Goal: Information Seeking & Learning: Find specific fact

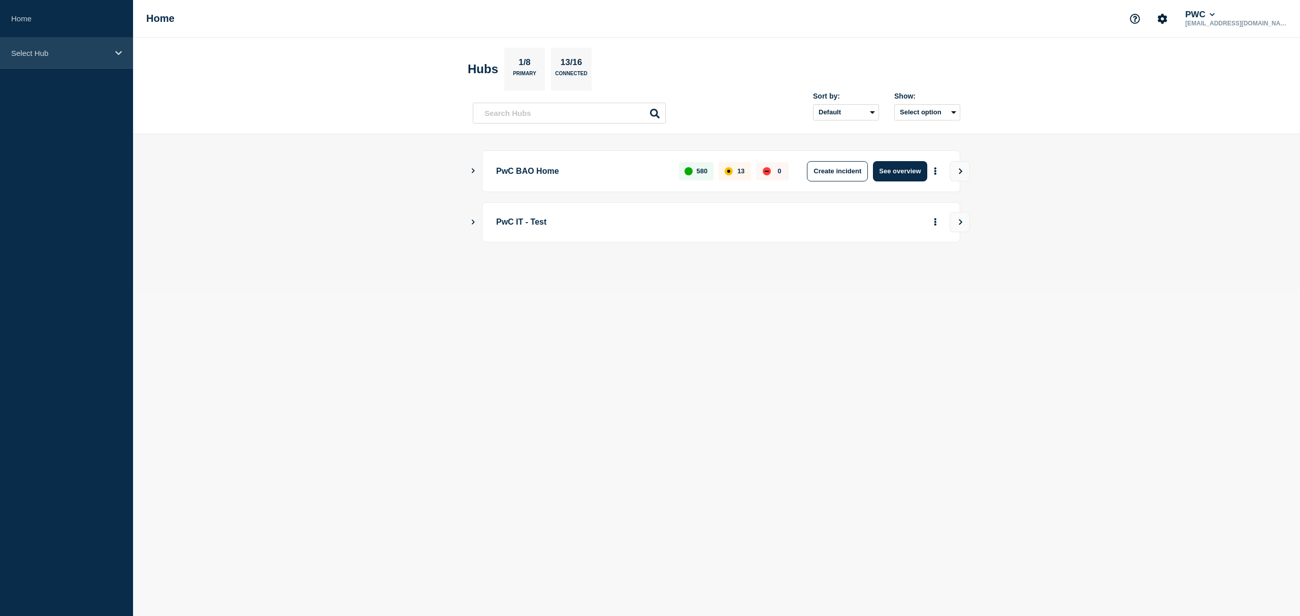
drag, startPoint x: 44, startPoint y: 50, endPoint x: 57, endPoint y: 62, distance: 18.7
click at [44, 50] on p "Select Hub" at bounding box center [60, 53] width 98 height 9
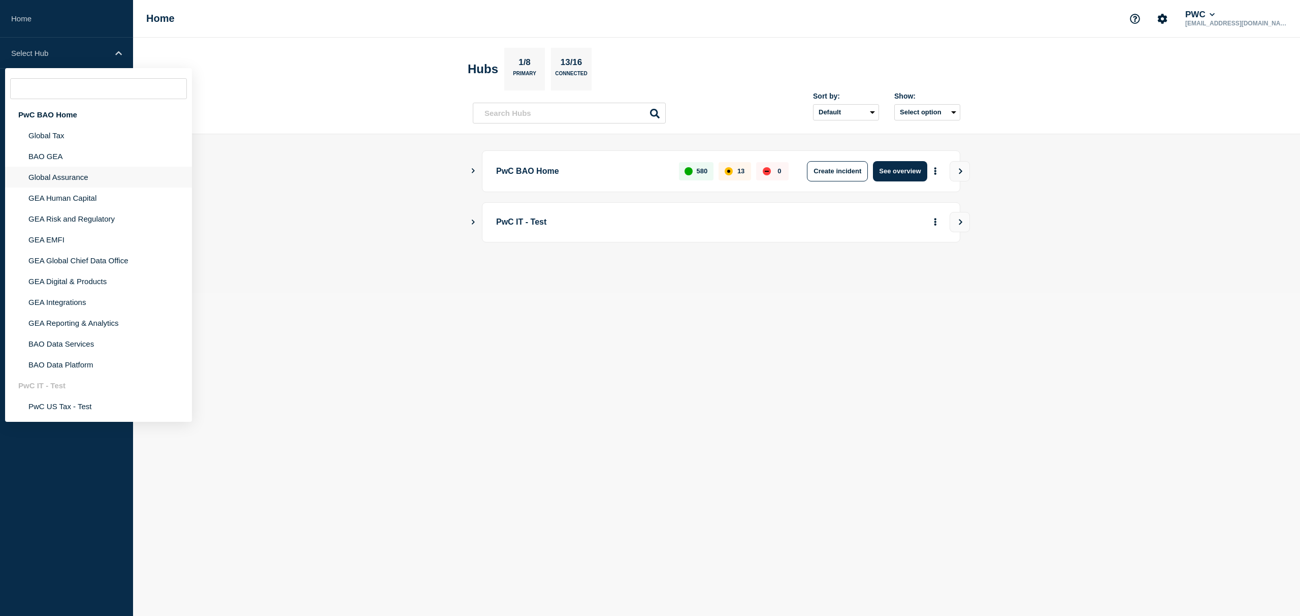
click at [55, 181] on li "Global Assurance" at bounding box center [98, 177] width 187 height 21
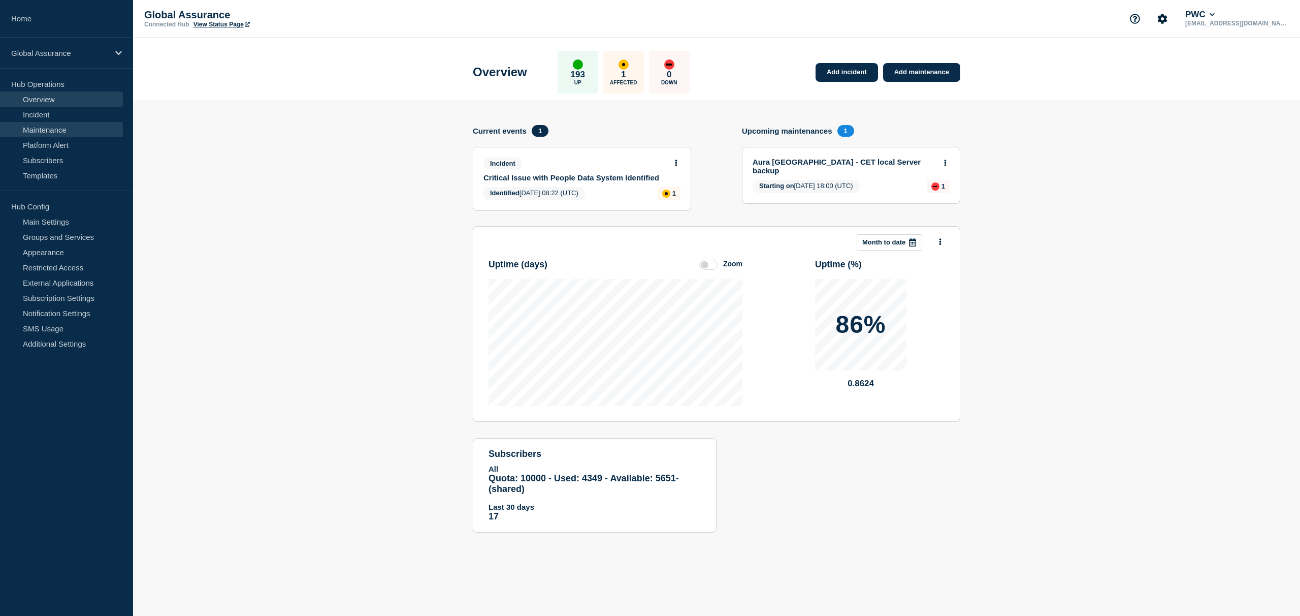
click at [60, 128] on link "Maintenance" at bounding box center [61, 129] width 123 height 15
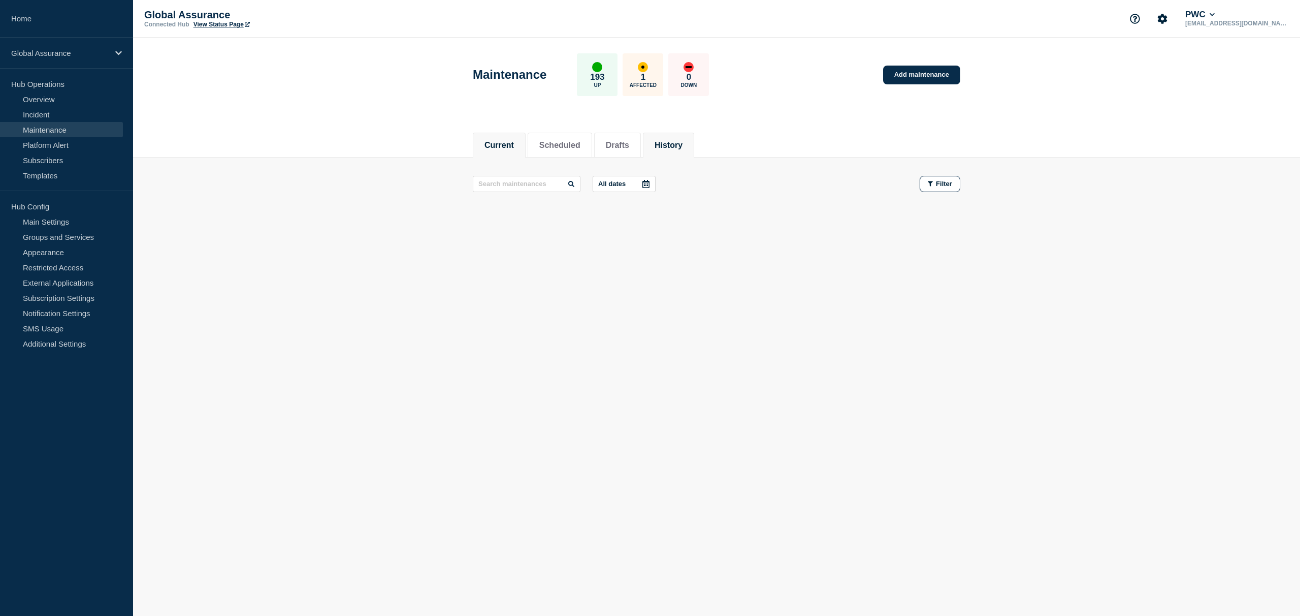
click at [685, 147] on li "History" at bounding box center [668, 145] width 51 height 25
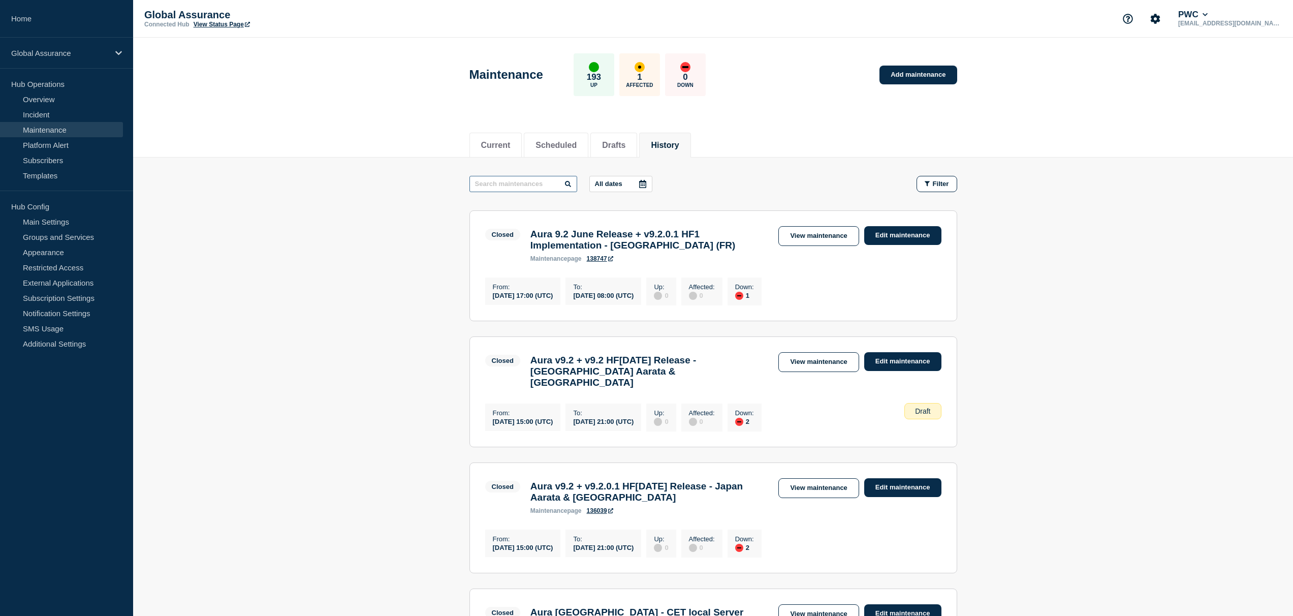
click at [549, 184] on input "text" at bounding box center [523, 184] width 108 height 16
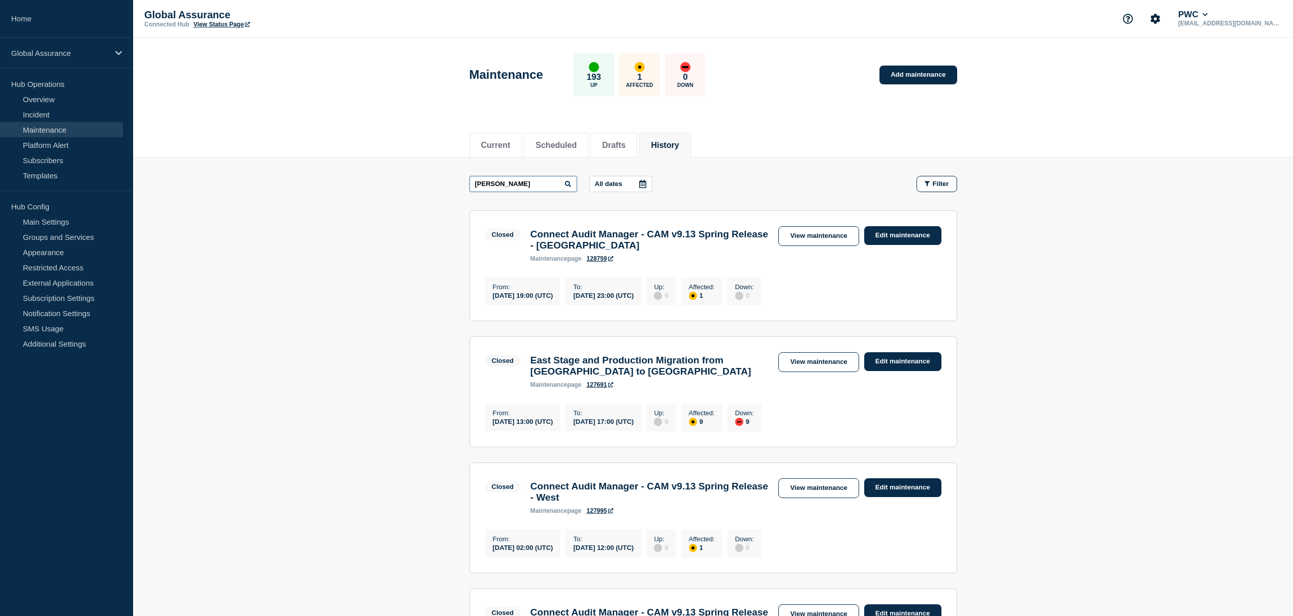
drag, startPoint x: 500, startPoint y: 179, endPoint x: 475, endPoint y: 179, distance: 24.9
click at [475, 180] on input "[PERSON_NAME]" at bounding box center [523, 184] width 108 height 16
drag, startPoint x: 496, startPoint y: 183, endPoint x: 465, endPoint y: 181, distance: 31.1
click at [465, 181] on main "[PERSON_NAME] All dates Filter Closed 1 Affected Connect Audit Manager - CAM v9…" at bounding box center [713, 498] width 1160 height 683
type input "ghc west"
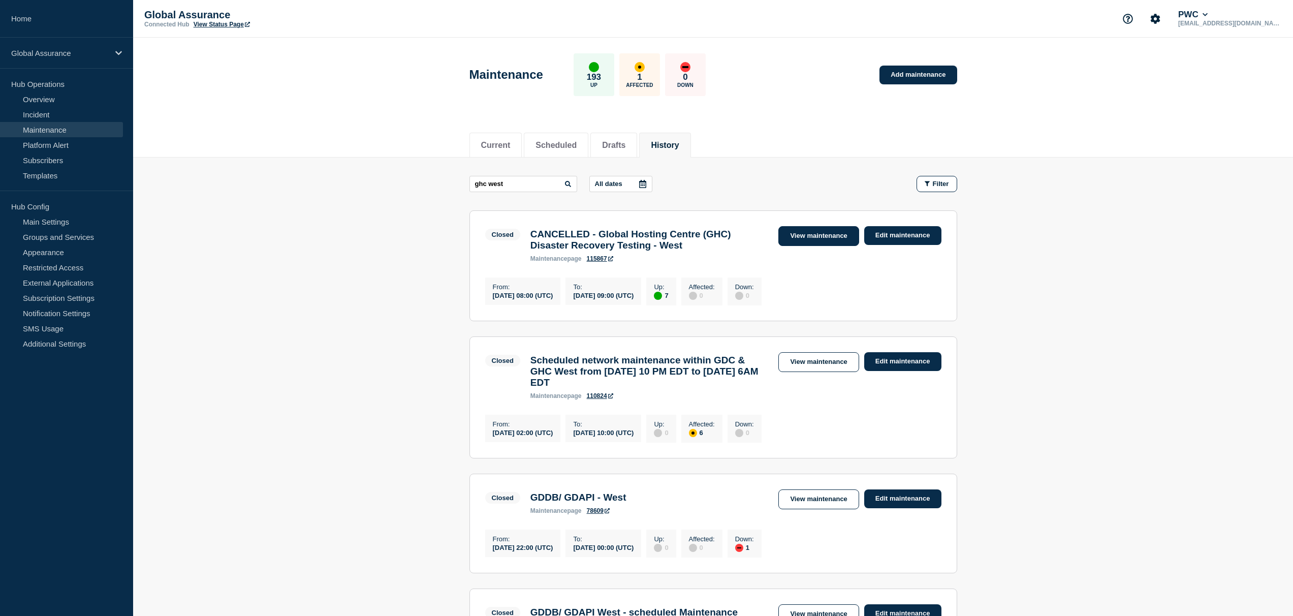
click at [782, 241] on link "View maintenance" at bounding box center [818, 236] width 80 height 20
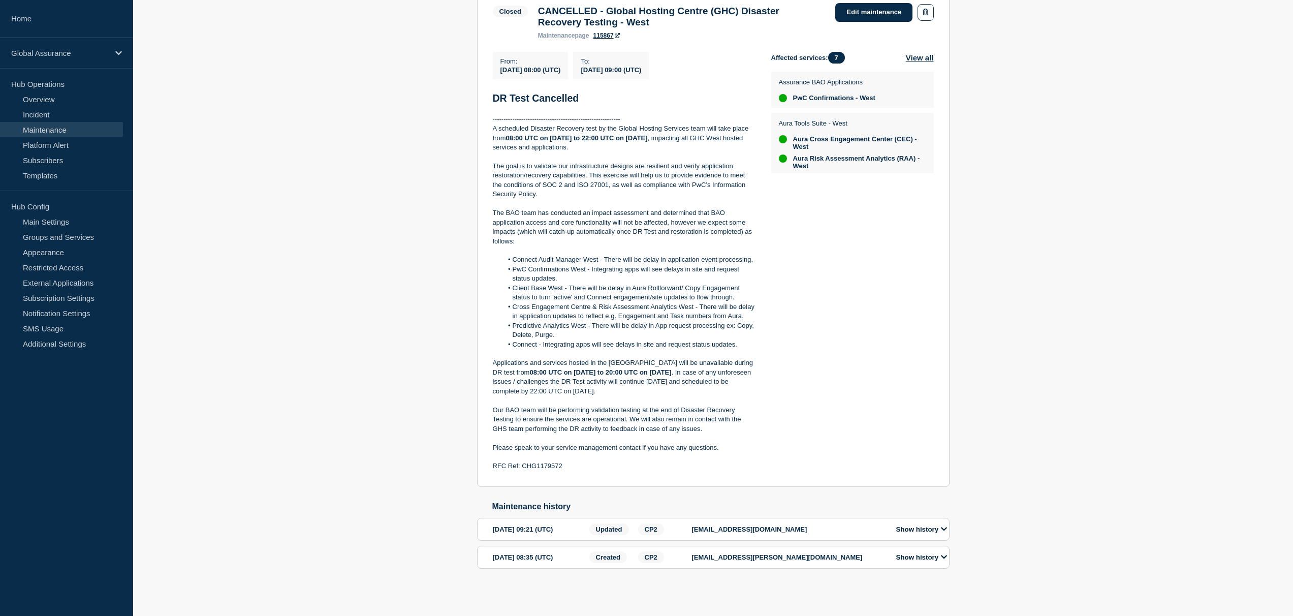
scroll to position [230, 0]
